Goal: Task Accomplishment & Management: Manage account settings

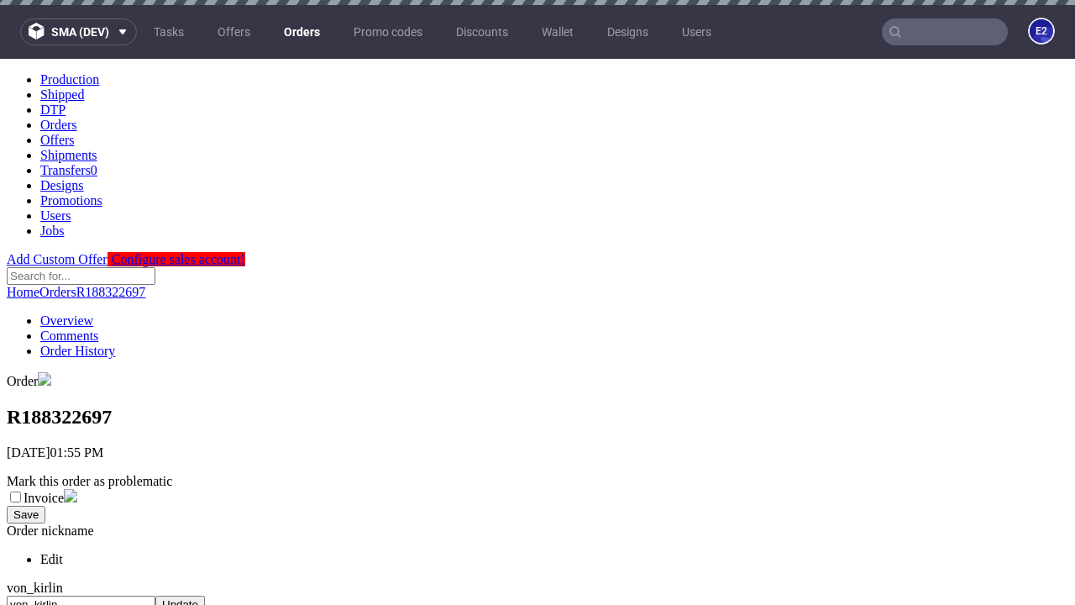
scroll to position [686, 0]
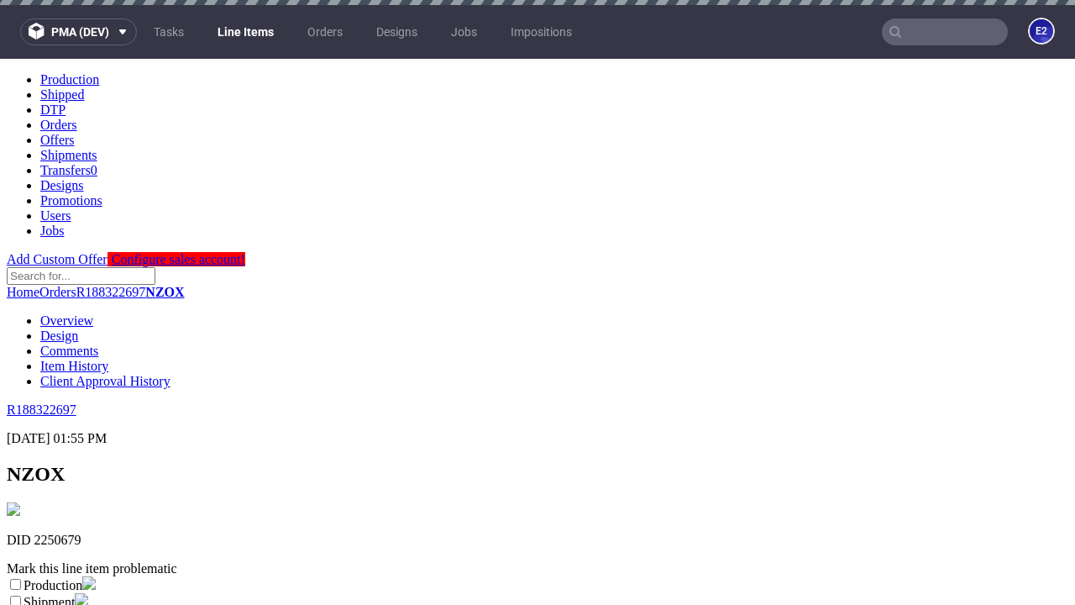
scroll to position [5, 0]
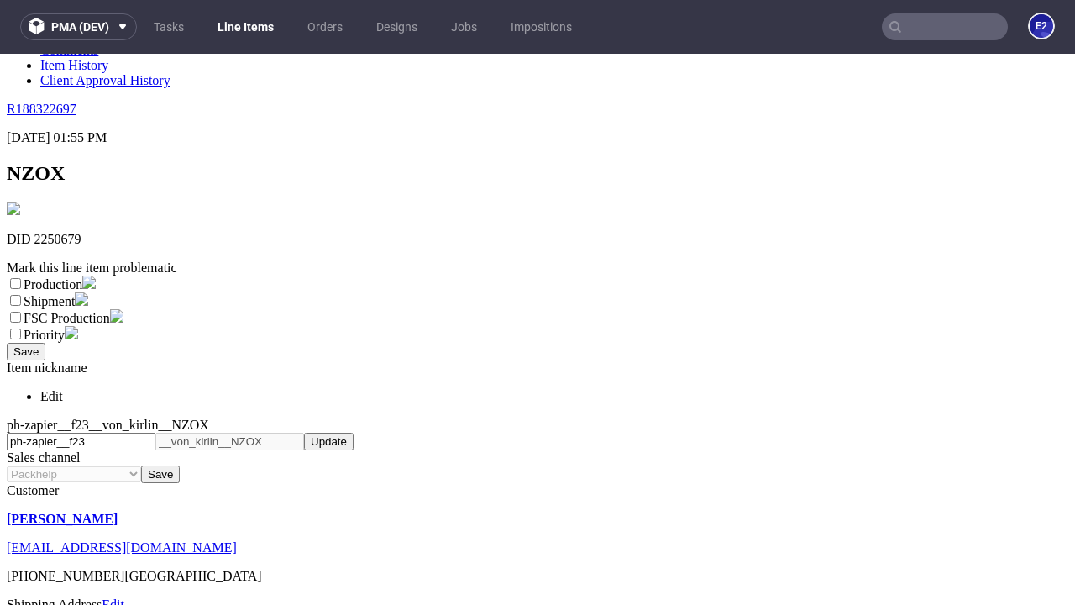
select select "dtp_ca_needed"
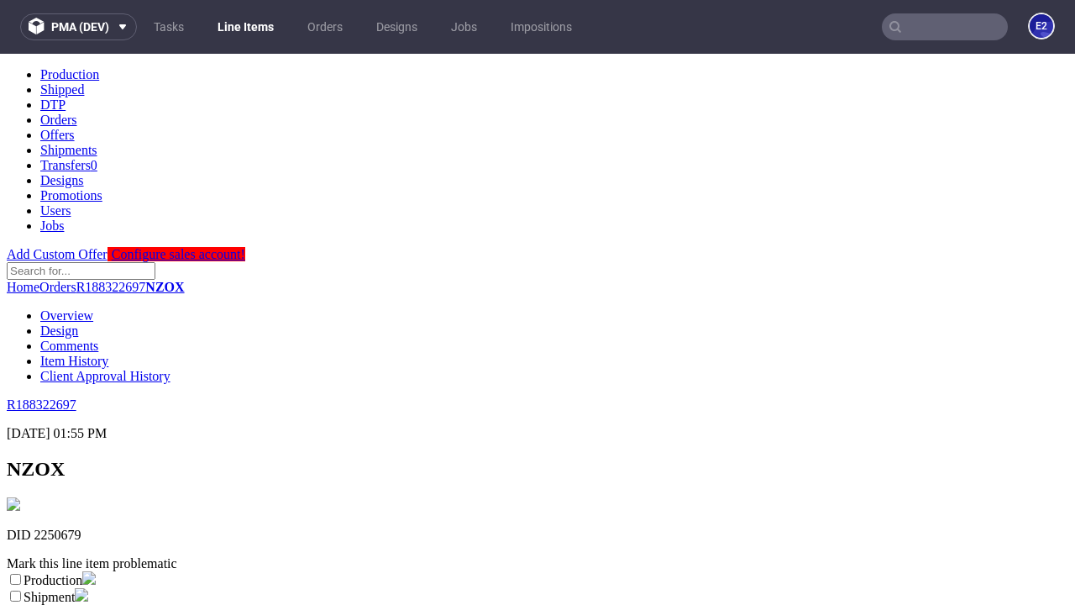
scroll to position [0, 0]
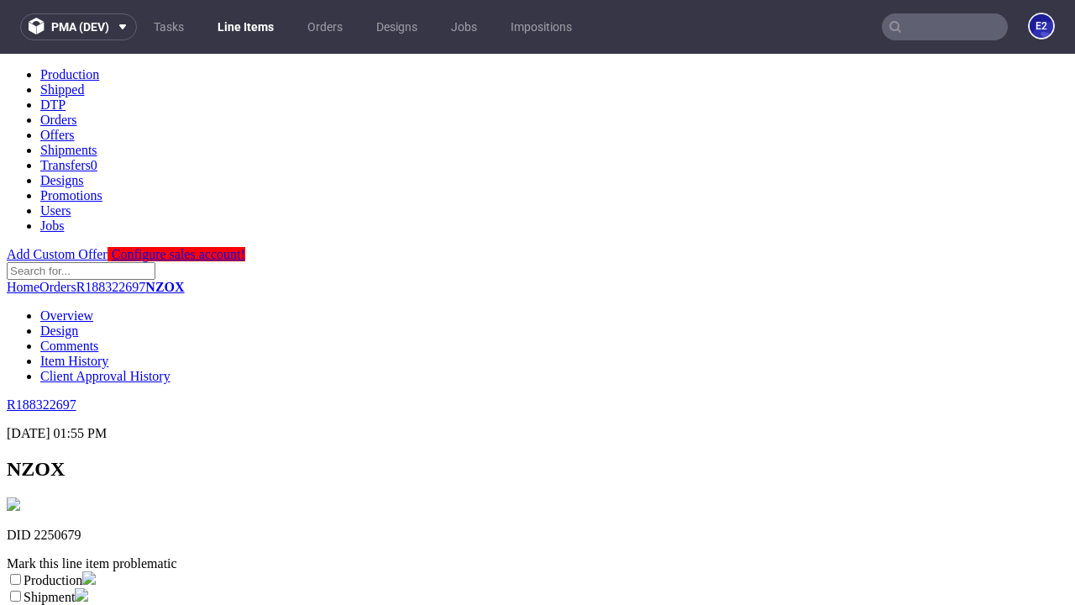
checkbox input "true"
